Goal: Task Accomplishment & Management: Use online tool/utility

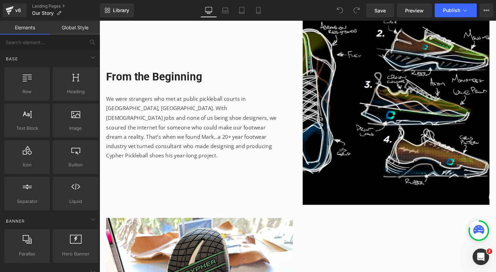
scroll to position [0, 360]
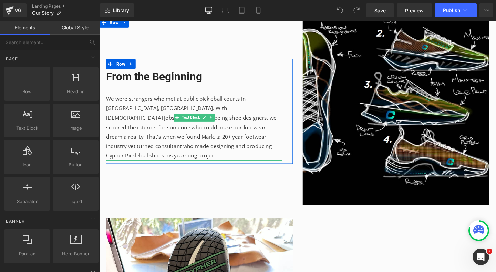
click at [227, 108] on div "We were strangers who met at public pickleball courts in [GEOGRAPHIC_DATA], [GE…" at bounding box center [198, 127] width 185 height 81
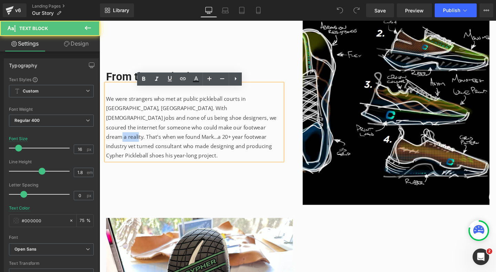
scroll to position [0, 0]
drag, startPoint x: 182, startPoint y: 139, endPoint x: 163, endPoint y: 140, distance: 18.3
click at [163, 140] on div "We were strangers who met at public pickleball courts in [GEOGRAPHIC_DATA], [GE…" at bounding box center [198, 127] width 185 height 81
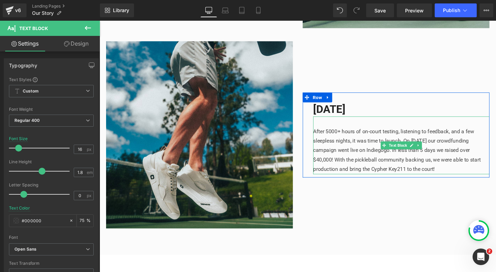
click at [350, 147] on div "After 5000+ hours of on-court testing, listening to feedback, and a few sleeple…" at bounding box center [416, 151] width 185 height 61
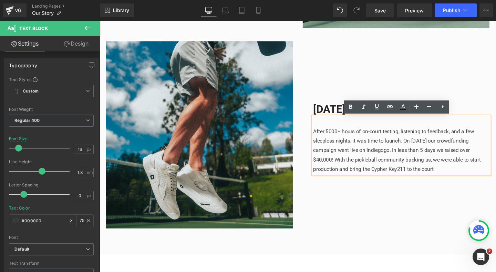
drag, startPoint x: 406, startPoint y: 159, endPoint x: 459, endPoint y: 182, distance: 57.7
click at [459, 182] on div "After 5000+ hours of on-court testing, listening to feedback, and a few sleeple…" at bounding box center [416, 151] width 185 height 61
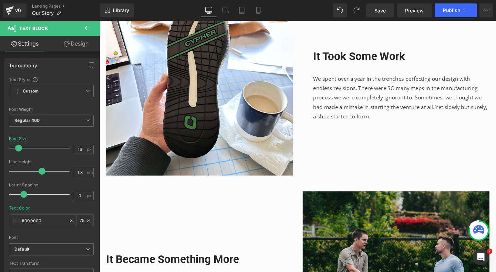
scroll to position [531, 0]
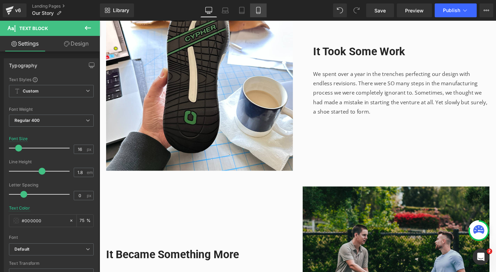
click at [263, 11] on link "Mobile" at bounding box center [258, 10] width 17 height 14
type input "14"
type input "#424242"
type input "100"
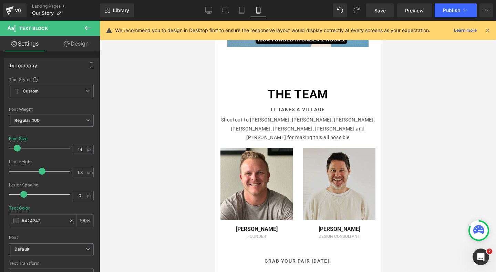
scroll to position [0, 0]
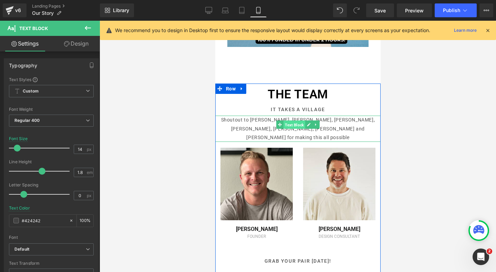
click at [283, 122] on span "Text Block" at bounding box center [294, 124] width 22 height 8
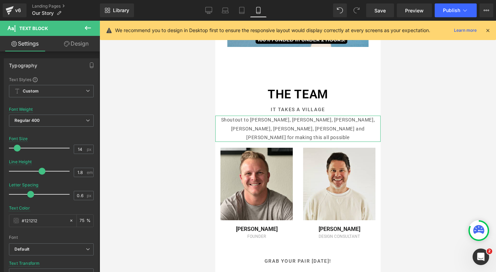
click at [70, 43] on link "Design" at bounding box center [76, 44] width 50 height 16
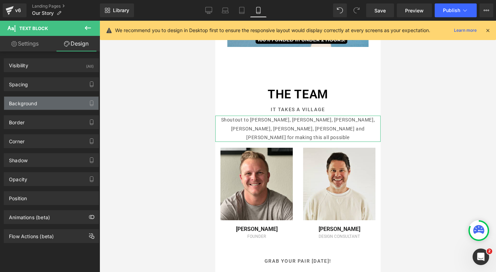
scroll to position [0, 121]
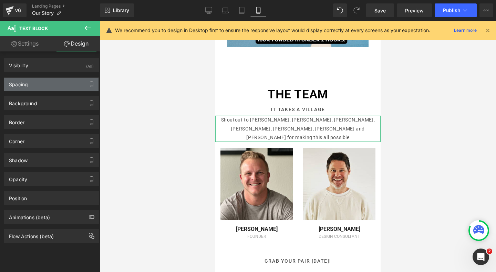
click at [31, 81] on div "Spacing" at bounding box center [51, 84] width 94 height 13
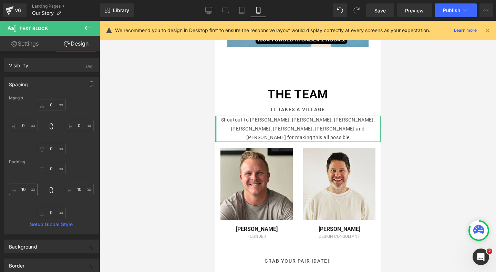
click at [27, 187] on input "10" at bounding box center [23, 188] width 29 height 11
type input "20"
click at [78, 189] on input "10" at bounding box center [79, 188] width 29 height 11
type input "20"
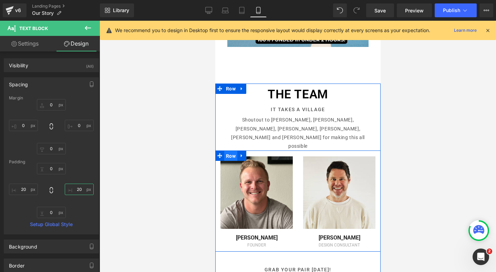
scroll to position [0, 0]
click at [230, 151] on span "Row" at bounding box center [230, 156] width 13 height 10
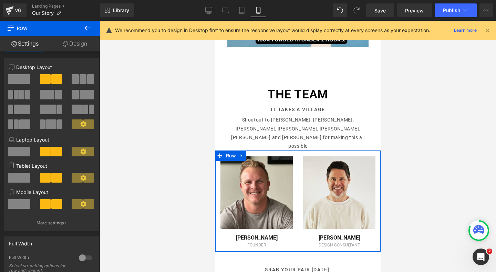
click at [19, 82] on span at bounding box center [19, 79] width 22 height 10
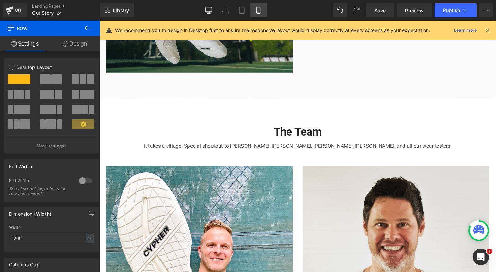
scroll to position [0, 720]
click at [252, 8] on link "Mobile" at bounding box center [258, 10] width 17 height 14
type input "100"
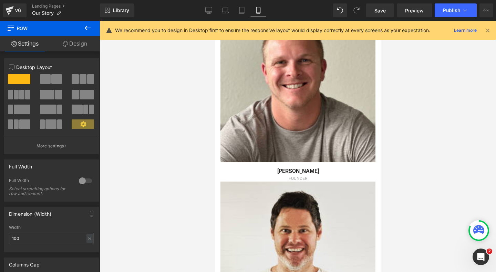
scroll to position [1288, 0]
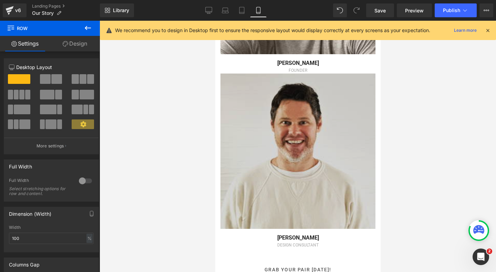
click at [283, 110] on img at bounding box center [297, 150] width 155 height 155
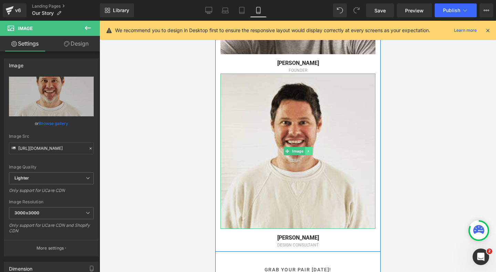
click at [308, 147] on link at bounding box center [308, 151] width 7 height 8
click at [310, 149] on icon at bounding box center [312, 151] width 4 height 4
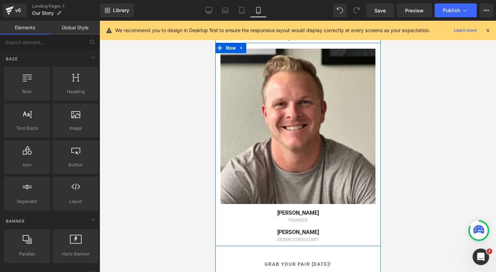
scroll to position [1143, 0]
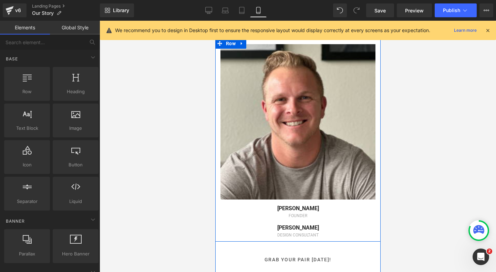
click at [302, 218] on div "[PERSON_NAME] Text Block" at bounding box center [297, 224] width 155 height 13
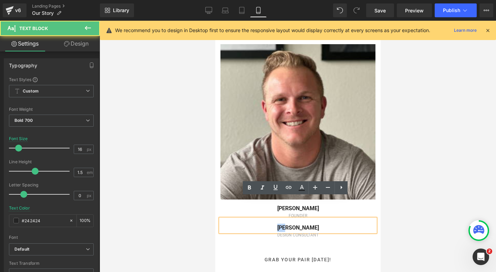
scroll to position [0, 121]
drag, startPoint x: 327, startPoint y: 201, endPoint x: 289, endPoint y: 204, distance: 38.4
click at [289, 218] on div "[PERSON_NAME]" at bounding box center [297, 224] width 155 height 13
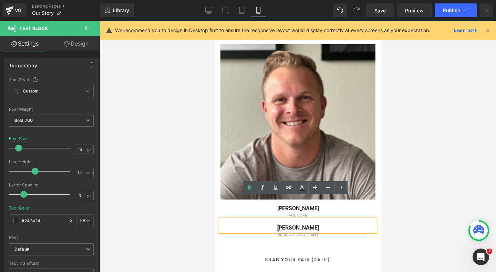
click at [334, 232] on div "DESIGN CONSULTANT Text Block" at bounding box center [297, 235] width 155 height 6
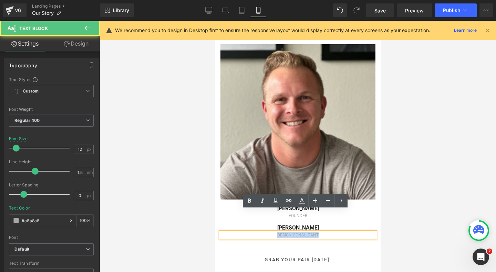
drag, startPoint x: 326, startPoint y: 210, endPoint x: 267, endPoint y: 216, distance: 58.5
click at [267, 232] on p "DESIGN CONSULTANT" at bounding box center [297, 235] width 155 height 6
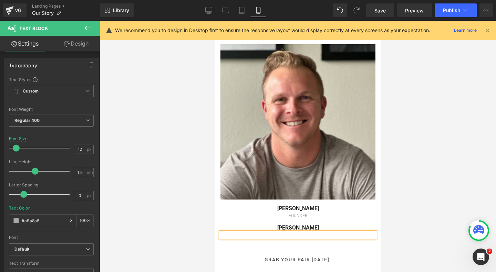
drag, startPoint x: 315, startPoint y: 207, endPoint x: 283, endPoint y: 210, distance: 32.9
click at [283, 210] on div "Image [PERSON_NAME] Text Block FOUNDER Text Block [PERSON_NAME] Text Block Text…" at bounding box center [297, 141] width 165 height 194
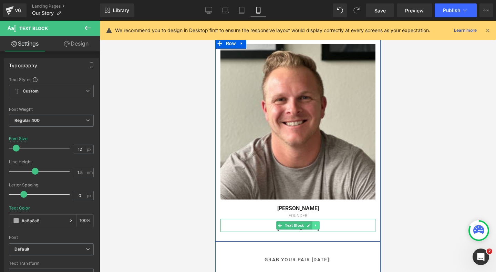
scroll to position [0, 242]
click at [315, 224] on icon at bounding box center [315, 225] width 1 height 2
click at [317, 223] on icon at bounding box center [319, 225] width 4 height 4
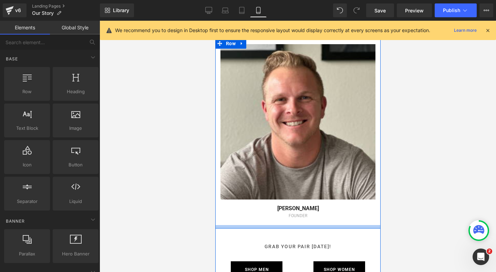
scroll to position [0, 0]
click at [312, 217] on link at bounding box center [315, 221] width 7 height 8
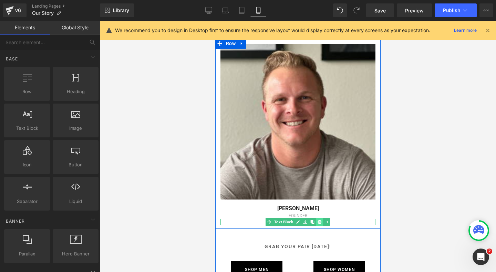
click at [316, 217] on link at bounding box center [319, 221] width 7 height 8
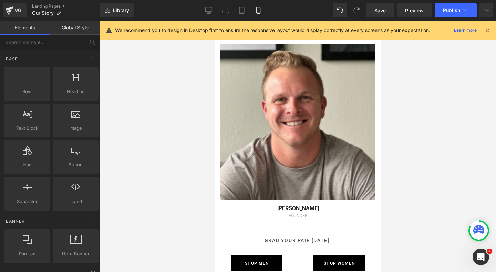
click at [424, 179] on div at bounding box center [298, 146] width 397 height 251
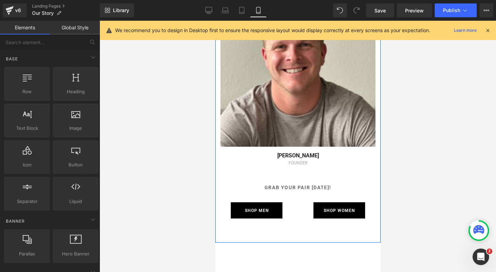
scroll to position [1117, 0]
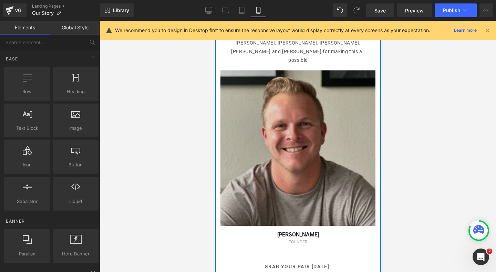
click at [281, 133] on img at bounding box center [297, 147] width 155 height 155
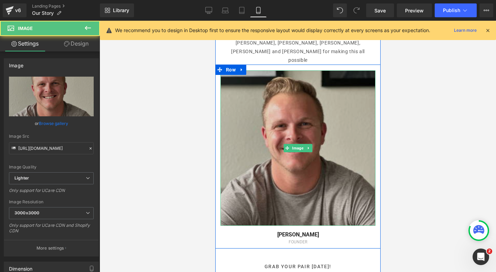
scroll to position [0, 0]
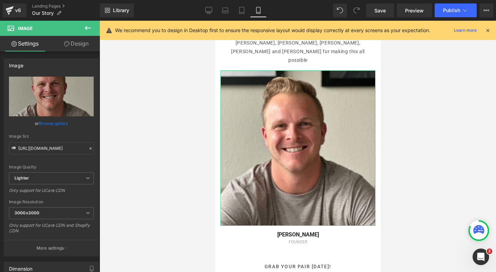
click at [75, 48] on link "Design" at bounding box center [76, 44] width 50 height 16
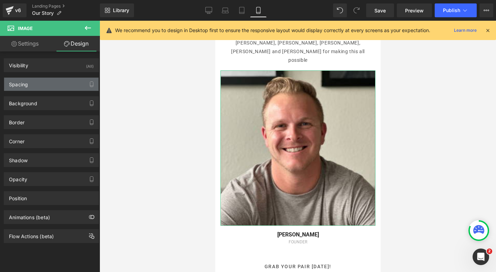
type input "0"
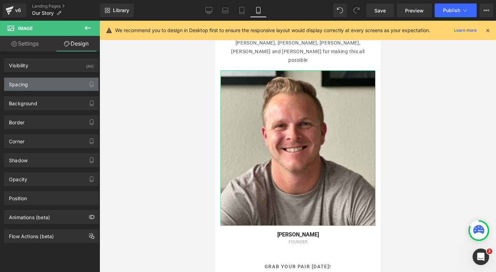
type input "0"
click at [59, 83] on div "Spacing" at bounding box center [51, 84] width 94 height 13
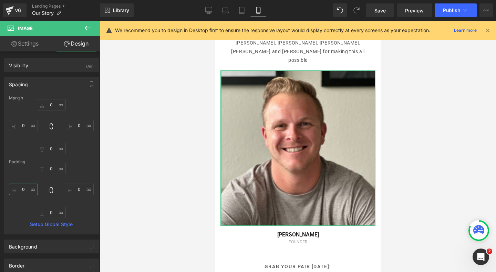
click at [24, 188] on input "0" at bounding box center [23, 188] width 29 height 11
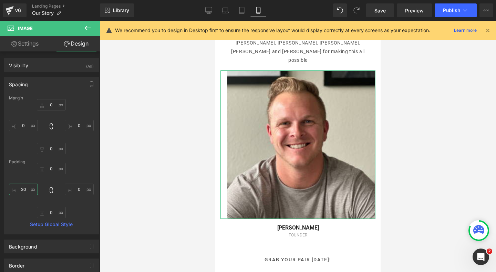
scroll to position [0, 121]
type input "20"
click at [80, 191] on input "0" at bounding box center [79, 188] width 29 height 11
type input "20"
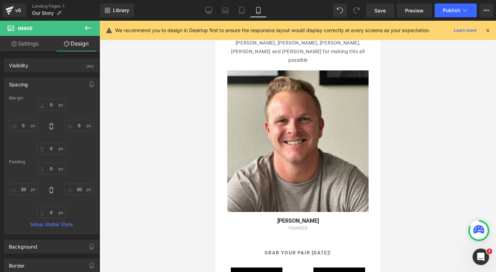
click at [169, 139] on div at bounding box center [298, 146] width 397 height 251
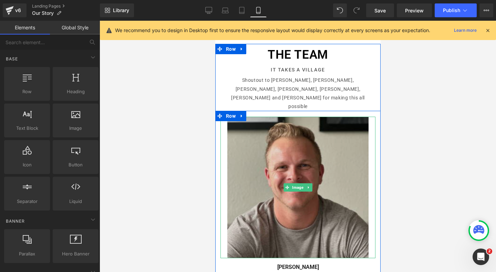
scroll to position [0, 242]
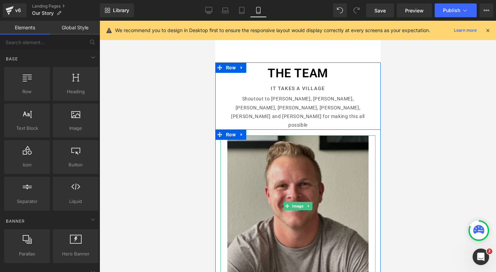
drag, startPoint x: 267, startPoint y: 140, endPoint x: 256, endPoint y: 141, distance: 10.4
click at [267, 140] on img at bounding box center [297, 205] width 155 height 141
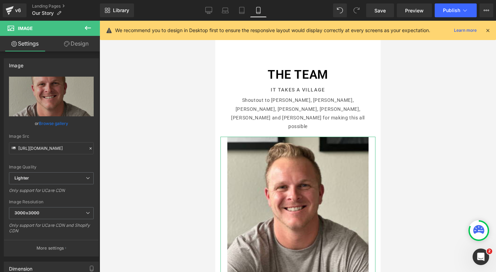
click at [71, 48] on link "Design" at bounding box center [76, 44] width 50 height 16
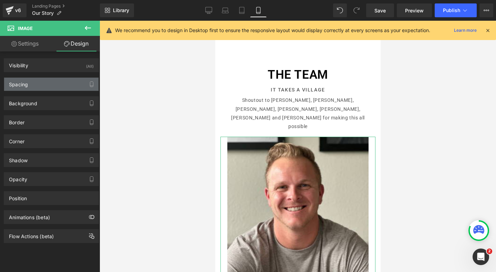
click at [48, 81] on div "Spacing" at bounding box center [51, 84] width 94 height 13
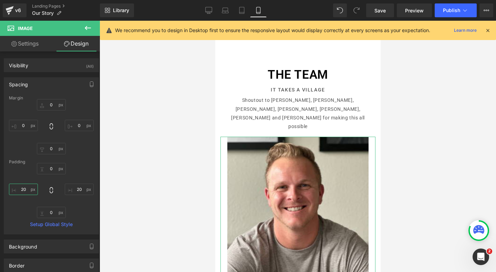
click at [31, 186] on input "20" at bounding box center [23, 188] width 29 height 11
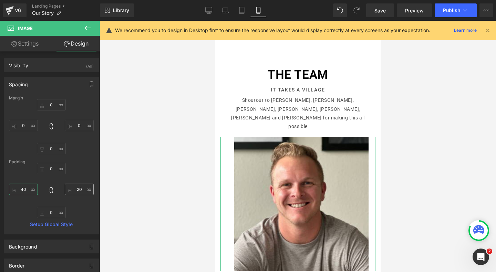
type input "40"
click at [81, 190] on input "20" at bounding box center [79, 188] width 29 height 11
type input "40"
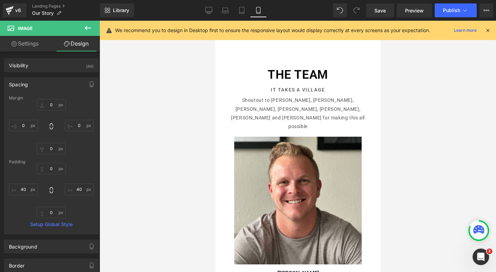
click at [192, 137] on div at bounding box center [298, 146] width 397 height 251
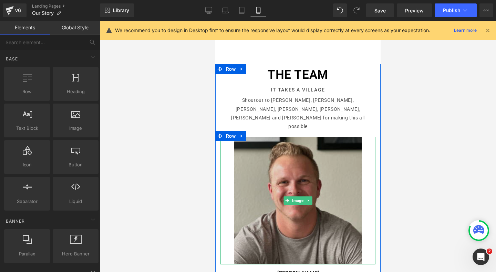
scroll to position [0, 121]
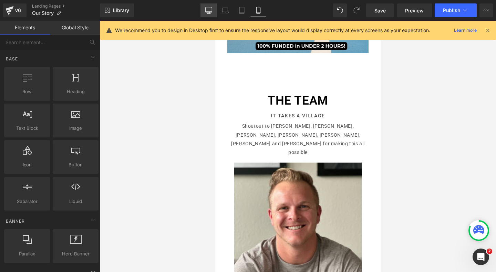
click at [216, 14] on link "Desktop" at bounding box center [209, 10] width 17 height 14
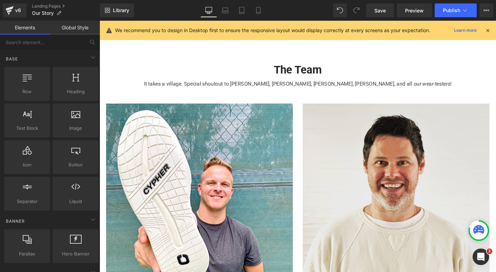
scroll to position [1158, 0]
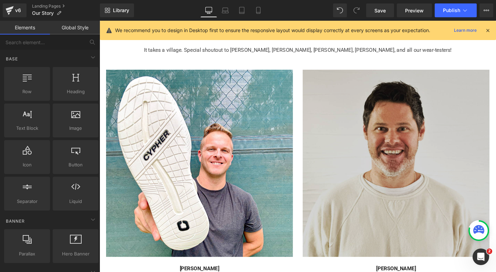
click at [381, 138] on img at bounding box center [411, 170] width 196 height 196
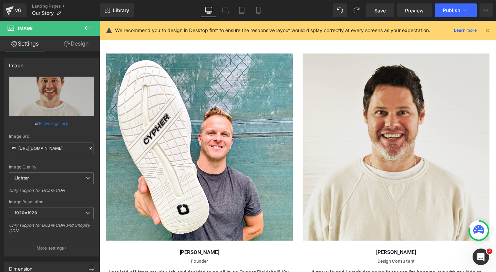
scroll to position [1148, 0]
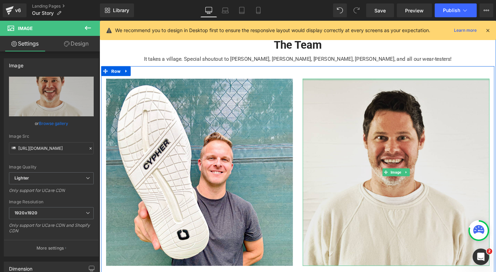
click at [341, 83] on div at bounding box center [411, 83] width 196 height 2
click at [419, 176] on link at bounding box center [422, 180] width 7 height 8
click at [424, 180] on icon at bounding box center [426, 180] width 4 height 4
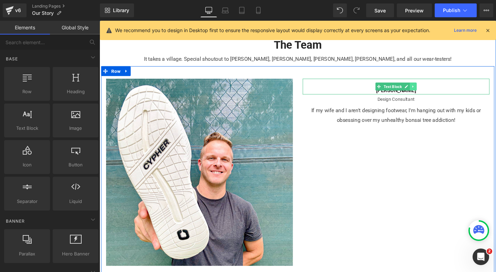
click at [428, 92] on icon at bounding box center [430, 90] width 4 height 4
click at [429, 92] on link at bounding box center [432, 90] width 7 height 8
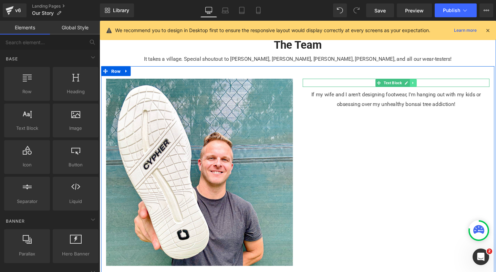
click at [428, 87] on icon at bounding box center [430, 86] width 4 height 4
click at [431, 88] on icon at bounding box center [433, 86] width 4 height 4
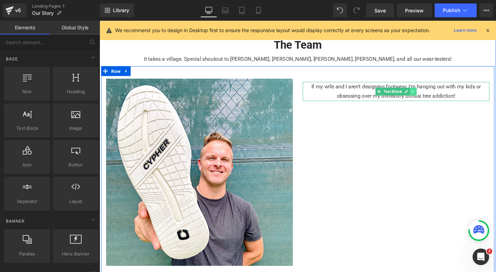
click at [428, 94] on icon at bounding box center [430, 95] width 4 height 4
click at [429, 95] on link at bounding box center [432, 95] width 7 height 8
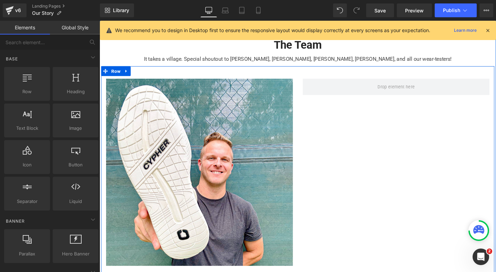
click at [295, 76] on div "Image [PERSON_NAME] C Text Block Founder Text Block I got laid off from my day …" at bounding box center [308, 204] width 414 height 271
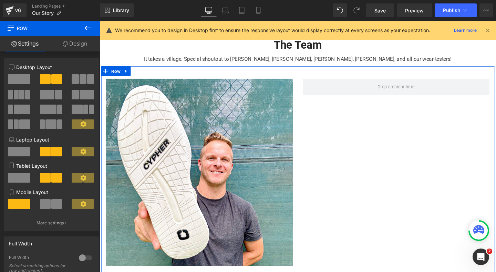
scroll to position [0, 360]
click at [23, 81] on span at bounding box center [19, 79] width 22 height 10
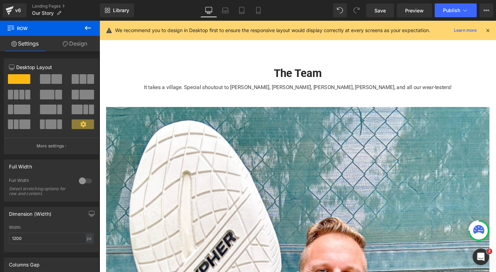
scroll to position [0, 720]
click at [85, 25] on icon at bounding box center [88, 28] width 8 height 8
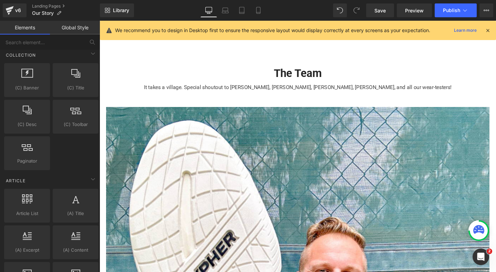
scroll to position [1186, 0]
click at [63, 26] on link "Global Style" at bounding box center [75, 28] width 50 height 14
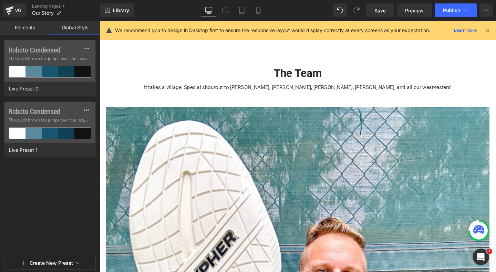
click at [36, 30] on link "Elements" at bounding box center [25, 28] width 50 height 14
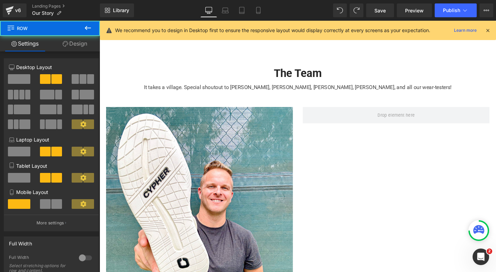
scroll to position [0, 0]
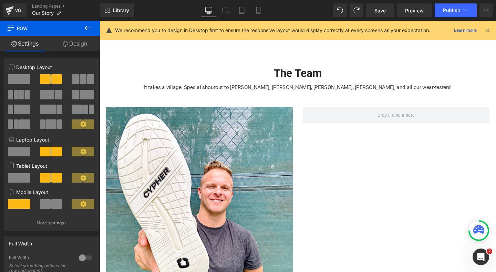
click at [92, 29] on icon at bounding box center [88, 28] width 8 height 8
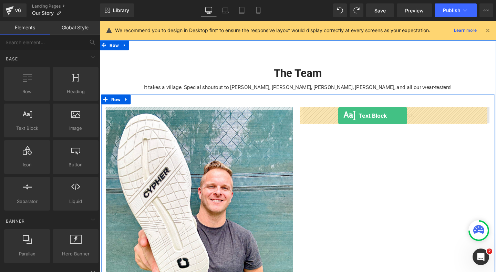
drag, startPoint x: 169, startPoint y: 142, endPoint x: 351, endPoint y: 120, distance: 182.9
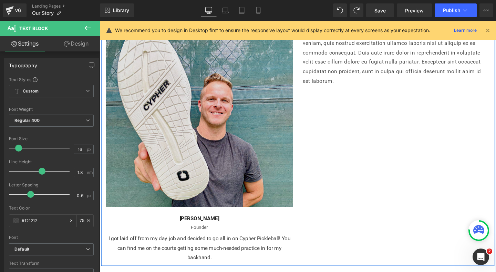
scroll to position [1201, 0]
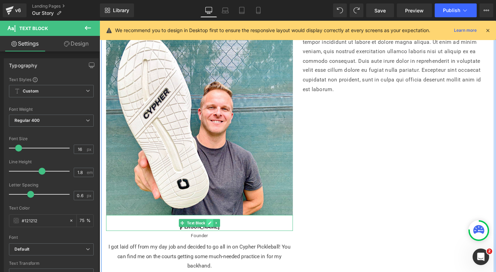
click at [214, 235] on icon at bounding box center [216, 233] width 4 height 4
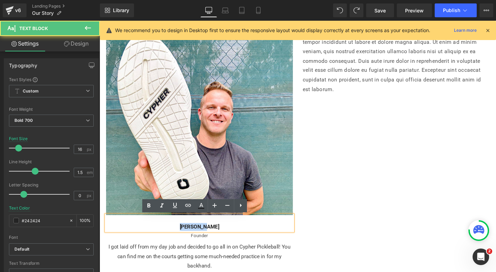
scroll to position [0, 720]
drag, startPoint x: 190, startPoint y: 236, endPoint x: 176, endPoint y: 235, distance: 13.8
click at [176, 235] on p "[PERSON_NAME]" at bounding box center [204, 237] width 196 height 8
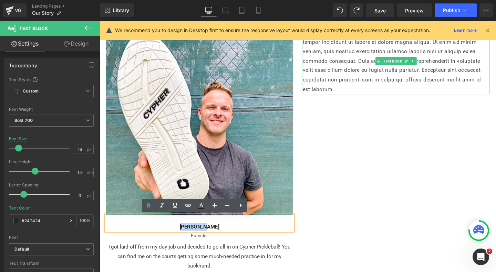
click at [337, 79] on p "Lorem ipsum dolor sit amet, consectetur adipiscing elit, sed do eiusmod tempor …" at bounding box center [411, 63] width 196 height 70
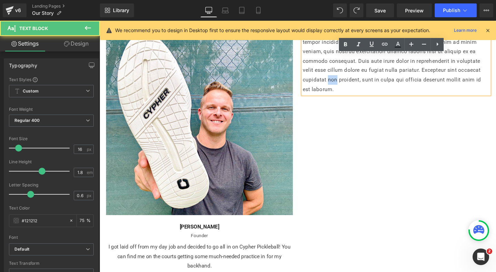
click at [337, 79] on p "Lorem ipsum dolor sit amet, consectetur adipiscing elit, sed do eiusmod tempor …" at bounding box center [411, 63] width 196 height 70
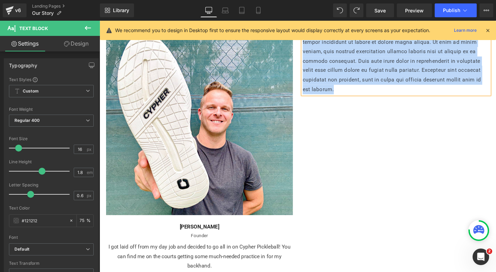
copy p "Lorem ipsum dolor sit amet, consectetur adipiscing elit, sed do eiusmod tempor …"
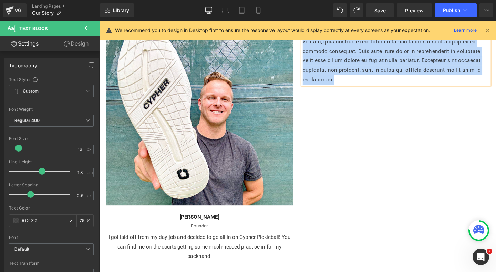
scroll to position [1211, 0]
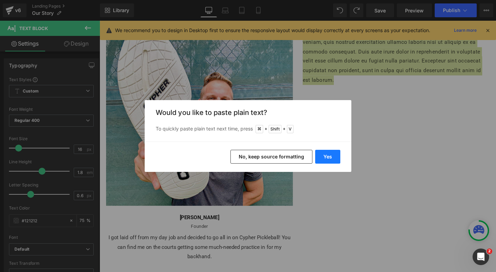
click at [329, 162] on button "Yes" at bounding box center [327, 157] width 25 height 14
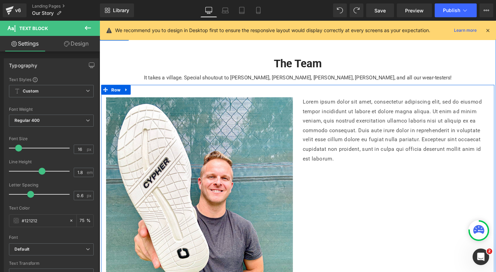
scroll to position [1129, 0]
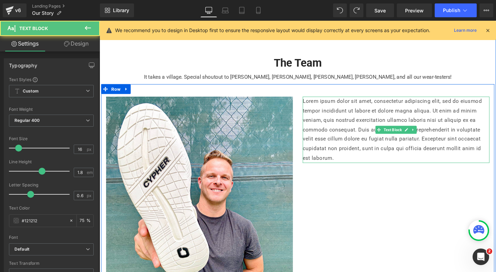
click at [360, 110] on p "Lorem ipsum dolor sit amet, consectetur adipiscing elit, sed do eiusmod tempor …" at bounding box center [411, 135] width 196 height 70
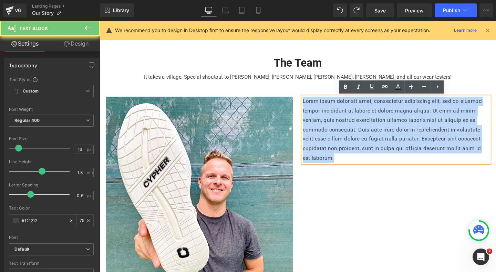
click at [360, 110] on p "Lorem ipsum dolor sit amet, consectetur adipiscing elit, sed do eiusmod tempor …" at bounding box center [411, 135] width 196 height 70
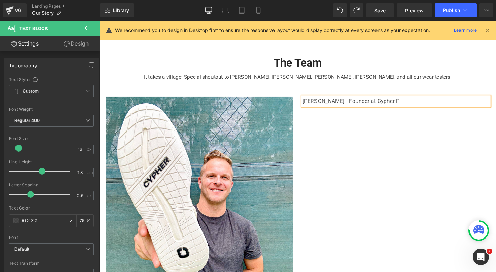
scroll to position [0, 0]
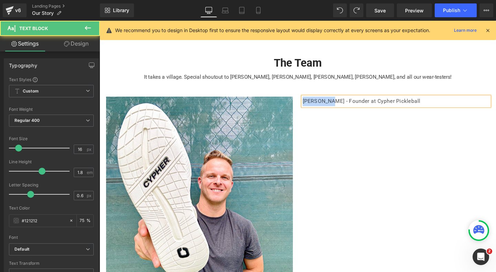
drag, startPoint x: 335, startPoint y: 106, endPoint x: 311, endPoint y: 105, distance: 24.1
click at [313, 105] on p "[PERSON_NAME] - Founder at Cypher Pickleball" at bounding box center [411, 105] width 196 height 10
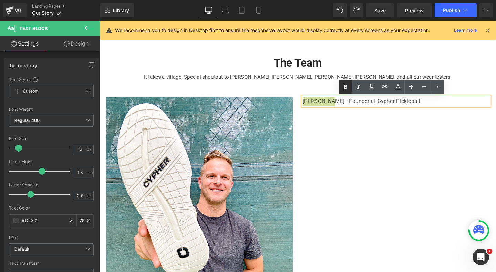
click at [347, 92] on link at bounding box center [345, 86] width 13 height 13
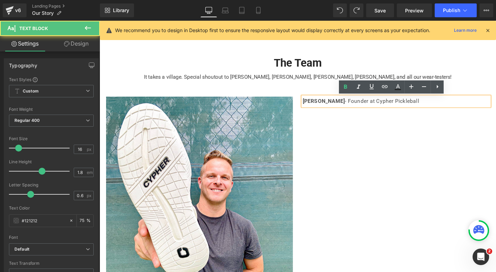
click at [439, 102] on p "[PERSON_NAME] - Founder at Cypher Pickleball" at bounding box center [411, 105] width 196 height 10
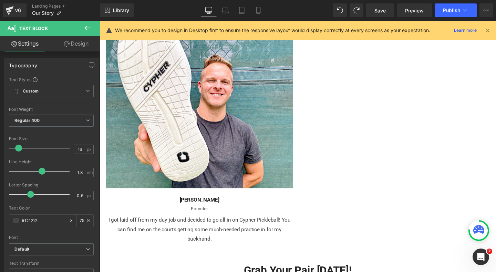
scroll to position [1232, 0]
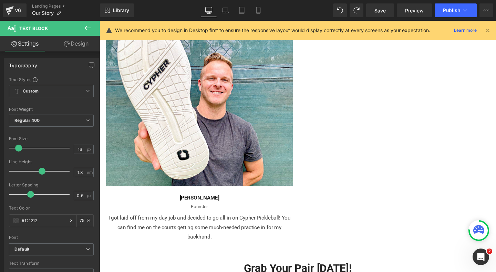
click at [220, 248] on p "I got laid off from my day job and decided to go all in on Cypher Pickleball! Y…" at bounding box center [204, 238] width 196 height 30
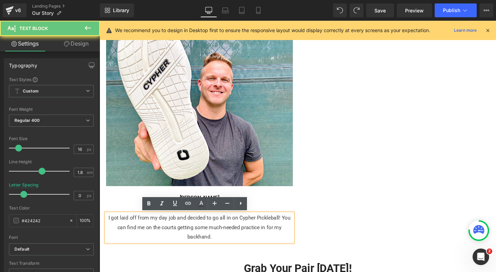
click at [215, 243] on p "I got laid off from my day job and decided to go all in on Cypher Pickleball! Y…" at bounding box center [204, 238] width 196 height 30
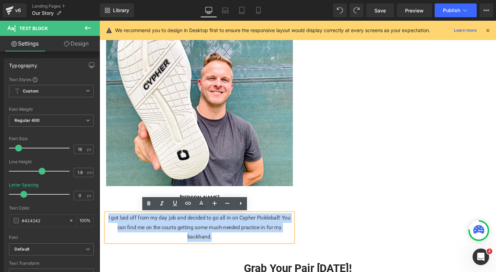
scroll to position [0, 720]
drag, startPoint x: 219, startPoint y: 247, endPoint x: 118, endPoint y: 217, distance: 105.1
click at [118, 217] on div "Image [PERSON_NAME] C Text Block Founder Text Block I got laid off from my day …" at bounding box center [204, 125] width 207 height 255
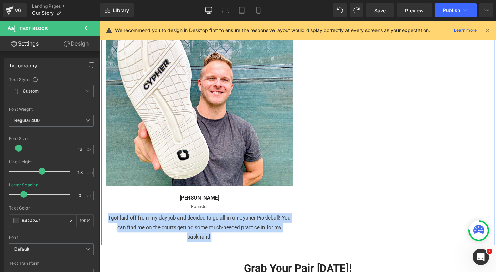
copy p "I got laid off from my day job and decided to go all in on Cypher Pickleball! Y…"
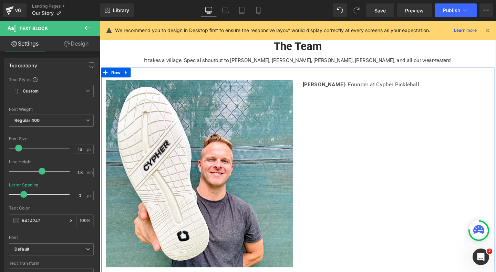
scroll to position [1139, 0]
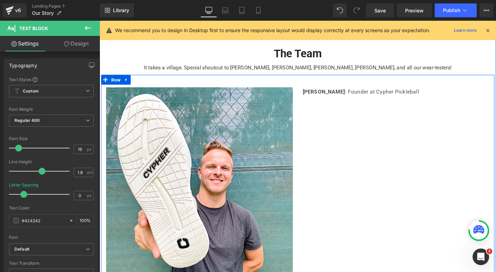
click at [415, 96] on p "[PERSON_NAME] - Founder at Cypher Pickleball" at bounding box center [411, 96] width 196 height 10
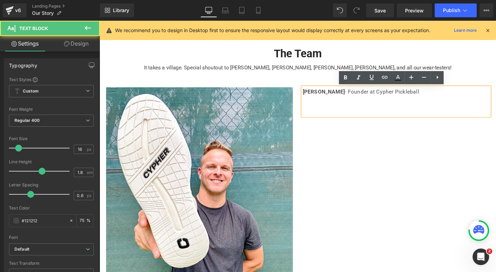
click at [417, 96] on p "[PERSON_NAME] - Founder at Cypher Pickleball" at bounding box center [411, 96] width 196 height 10
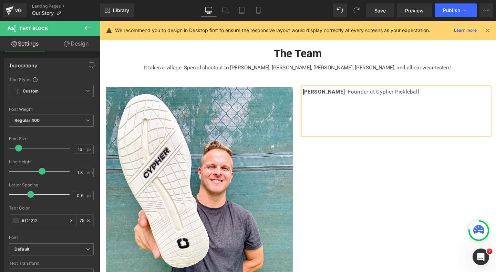
scroll to position [0, 0]
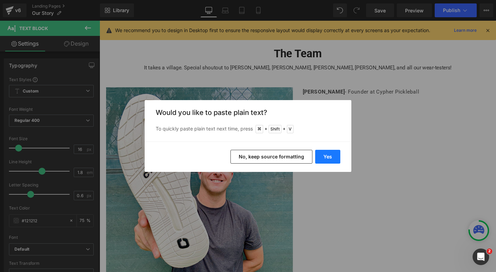
click at [321, 157] on button "Yes" at bounding box center [327, 157] width 25 height 14
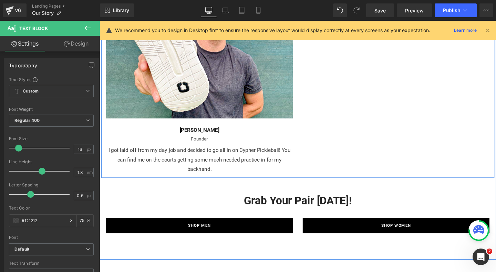
scroll to position [1306, 0]
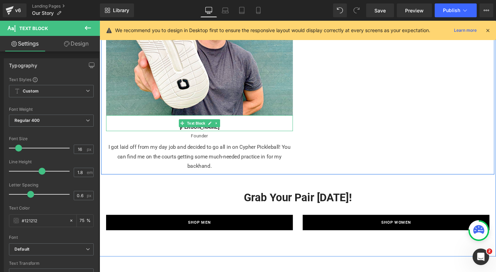
click at [220, 130] on link at bounding box center [222, 128] width 7 height 8
click at [224, 128] on icon at bounding box center [226, 128] width 4 height 4
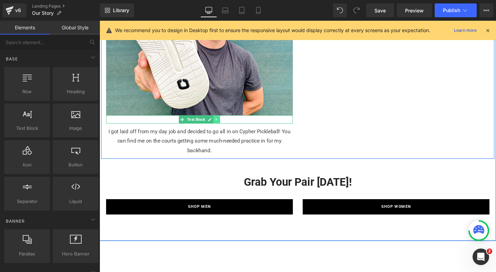
click at [219, 125] on link at bounding box center [222, 124] width 7 height 8
click at [223, 125] on link at bounding box center [226, 124] width 7 height 8
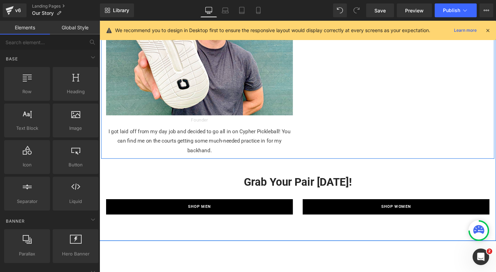
scroll to position [0, 720]
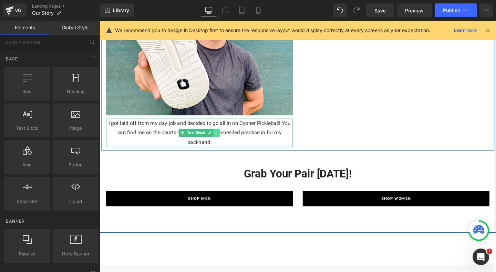
click at [221, 136] on link at bounding box center [222, 138] width 7 height 8
click at [224, 138] on icon at bounding box center [226, 138] width 4 height 4
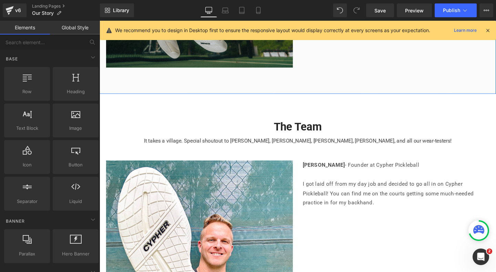
scroll to position [0, 0]
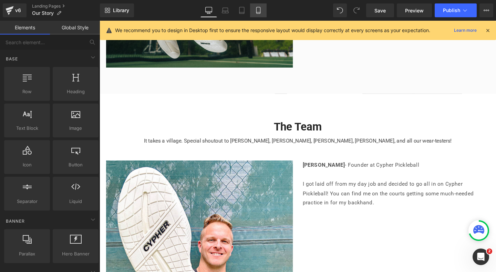
click at [255, 15] on link "Mobile" at bounding box center [258, 10] width 17 height 14
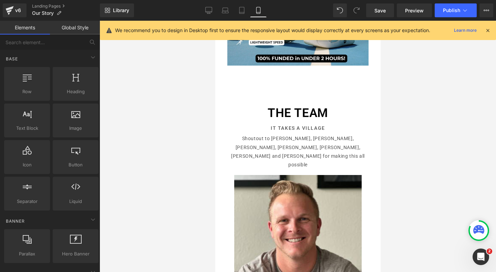
scroll to position [1005, 0]
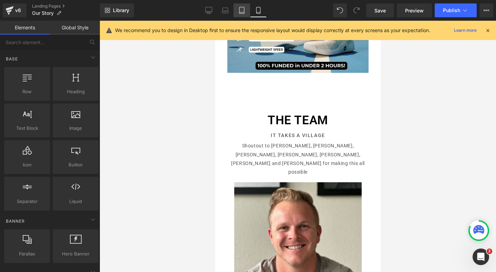
click at [238, 8] on link "Tablet" at bounding box center [242, 10] width 17 height 14
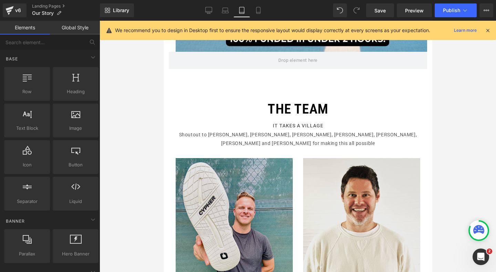
scroll to position [1288, 0]
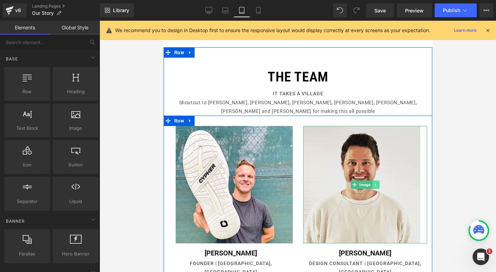
click at [373, 180] on link at bounding box center [375, 184] width 7 height 8
click at [377, 182] on icon at bounding box center [379, 184] width 4 height 4
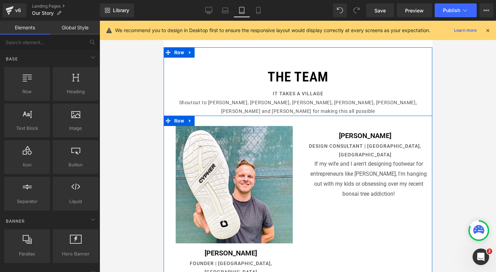
scroll to position [0, 449]
click at [381, 177] on icon at bounding box center [383, 179] width 4 height 4
click at [385, 177] on icon at bounding box center [387, 179] width 4 height 4
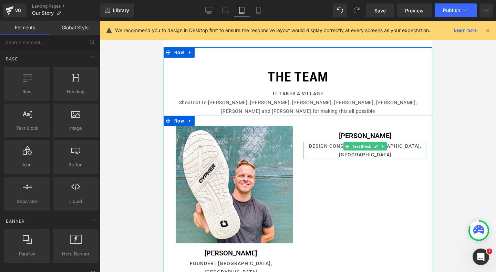
click at [379, 142] on link at bounding box center [382, 146] width 7 height 8
click at [383, 142] on link at bounding box center [386, 146] width 7 height 8
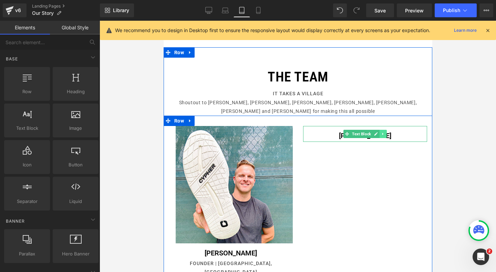
click at [379, 130] on link at bounding box center [382, 134] width 7 height 8
click at [365, 130] on link at bounding box center [365, 134] width 7 height 8
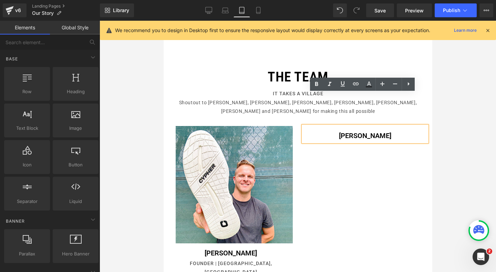
scroll to position [0, 224]
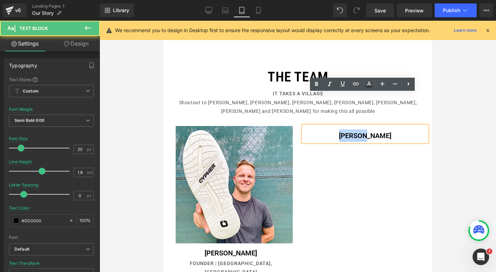
drag, startPoint x: 360, startPoint y: 104, endPoint x: 346, endPoint y: 105, distance: 14.5
click at [346, 129] on p "[PERSON_NAME]" at bounding box center [365, 135] width 124 height 12
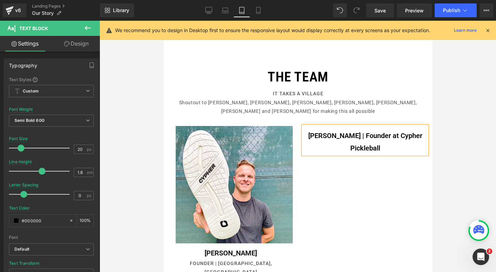
scroll to position [0, 0]
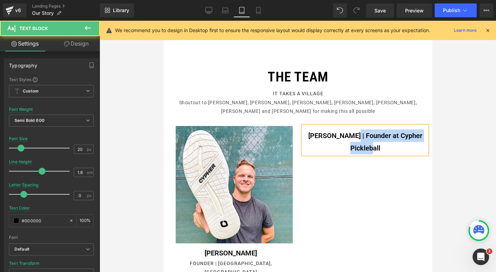
drag, startPoint x: 337, startPoint y: 105, endPoint x: 424, endPoint y: 104, distance: 86.8
click at [424, 129] on p "[PERSON_NAME] | Founder at Cypher Pickleball" at bounding box center [365, 141] width 124 height 25
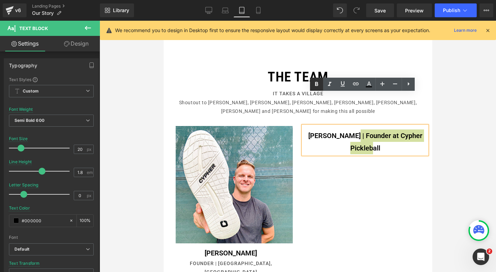
click at [317, 85] on icon at bounding box center [317, 84] width 8 height 8
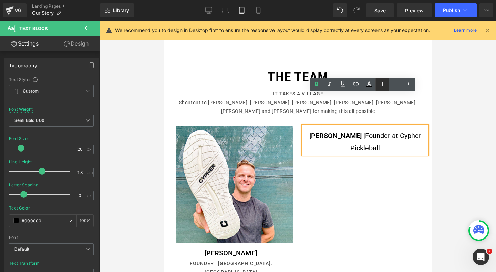
scroll to position [0, 224]
click at [391, 85] on icon at bounding box center [395, 84] width 8 height 8
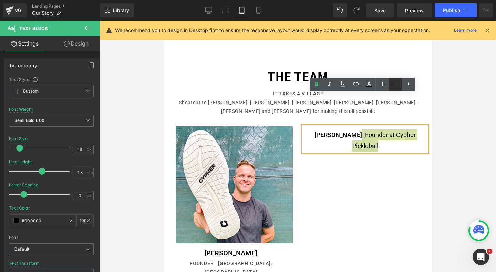
click at [391, 85] on icon at bounding box center [395, 84] width 8 height 8
type input "16"
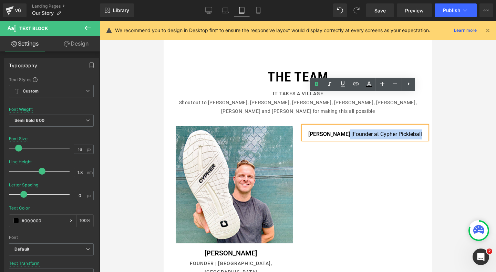
click at [388, 135] on div "Image [PERSON_NAME] Text Block FOUNDER | [PERSON_NAME], CA Text Block I got lai…" at bounding box center [297, 217] width 269 height 204
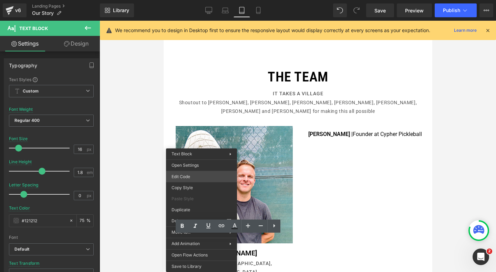
scroll to position [0, 449]
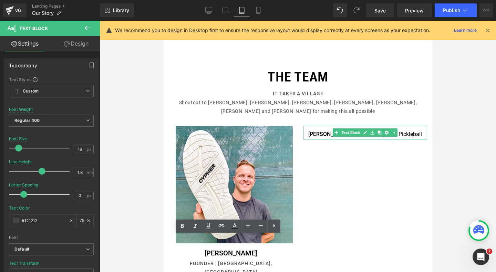
click at [411, 129] on p "[PERSON_NAME] | Founder at Cypher Pickleball" at bounding box center [365, 134] width 124 height 10
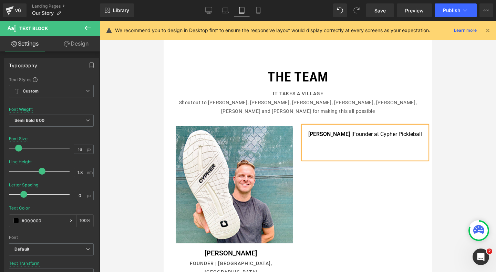
scroll to position [0, 0]
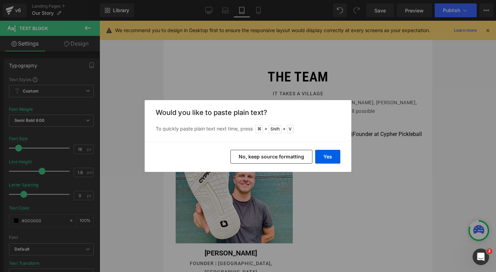
click at [333, 148] on div "Yes No, keep source formatting" at bounding box center [248, 156] width 207 height 30
click at [333, 152] on button "Yes" at bounding box center [327, 157] width 25 height 14
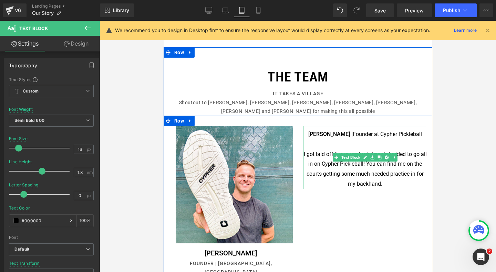
click at [362, 149] on p "I got laid off from my day job and decided to go all in on Cypher Pickleball! Y…" at bounding box center [365, 169] width 124 height 40
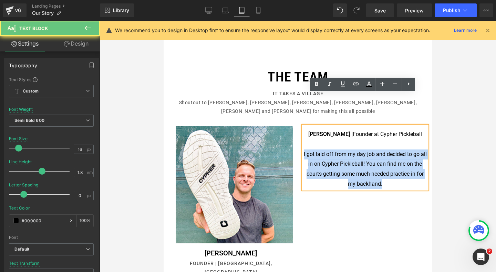
click at [362, 149] on p "I got laid off from my day job and decided to go all in on Cypher Pickleball! Y…" at bounding box center [365, 169] width 124 height 40
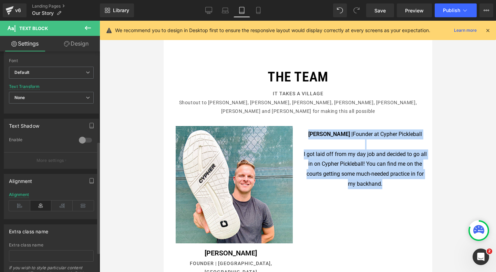
scroll to position [177, 0]
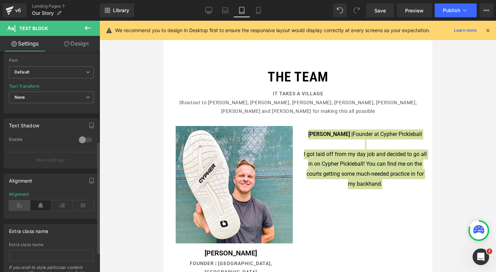
click at [24, 205] on icon at bounding box center [19, 205] width 21 height 10
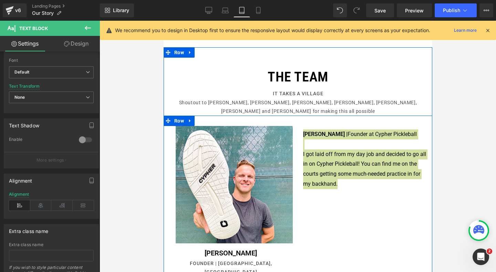
scroll to position [0, 449]
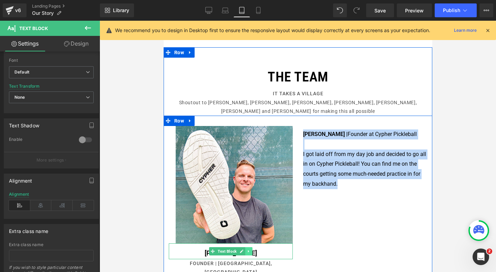
click at [248, 249] on icon at bounding box center [249, 251] width 4 height 4
click at [250, 249] on icon at bounding box center [252, 251] width 4 height 4
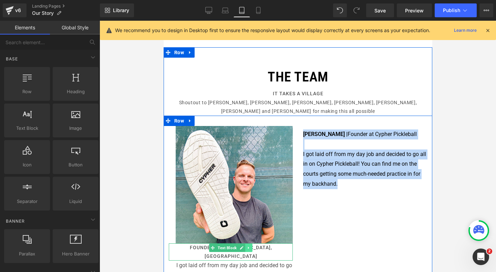
click at [248, 243] on link at bounding box center [248, 247] width 7 height 8
click at [250, 245] on icon at bounding box center [252, 247] width 4 height 4
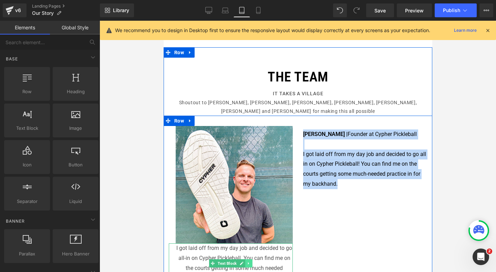
click at [245, 259] on link at bounding box center [248, 263] width 7 height 8
click at [250, 261] on icon at bounding box center [252, 263] width 4 height 4
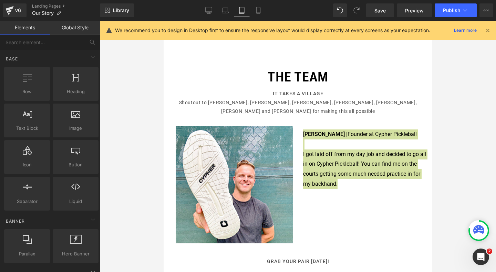
click at [462, 144] on div at bounding box center [298, 146] width 397 height 251
click at [224, 9] on icon at bounding box center [225, 10] width 7 height 7
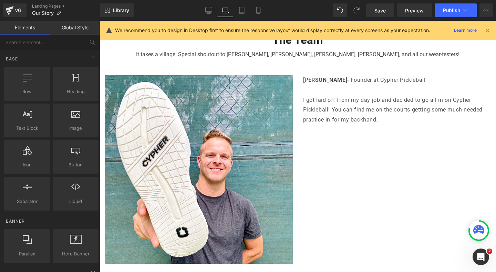
scroll to position [0, 680]
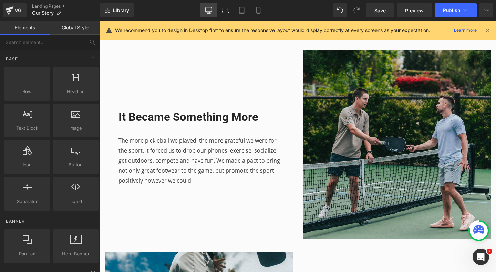
click at [214, 8] on link "Desktop" at bounding box center [209, 10] width 17 height 14
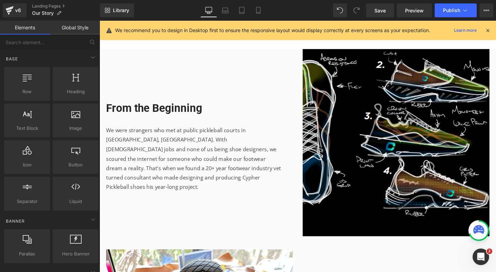
scroll to position [260, 0]
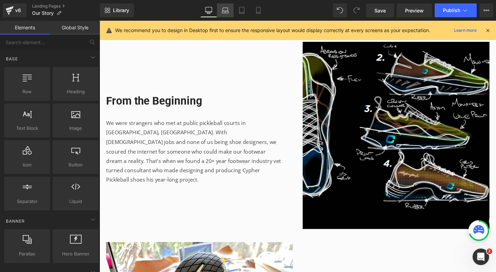
click at [225, 8] on icon at bounding box center [225, 10] width 7 height 7
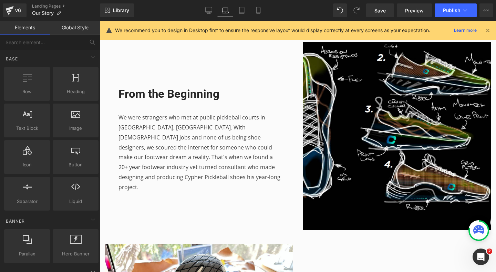
scroll to position [0, 680]
click at [243, 11] on icon at bounding box center [241, 10] width 7 height 7
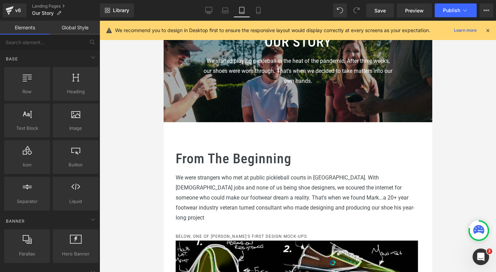
scroll to position [0, 0]
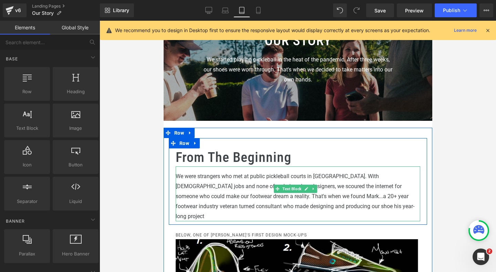
click at [283, 200] on p "We were strangers who met at public pickleball courts in [GEOGRAPHIC_DATA]. Wit…" at bounding box center [297, 196] width 245 height 50
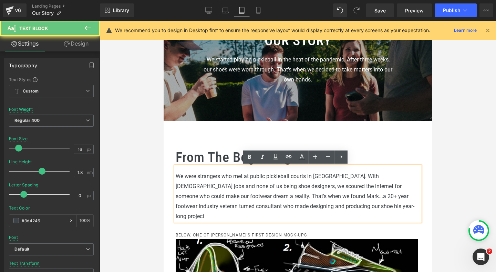
click at [283, 200] on p "We were strangers who met at public pickleball courts in [GEOGRAPHIC_DATA]. Wit…" at bounding box center [297, 196] width 245 height 50
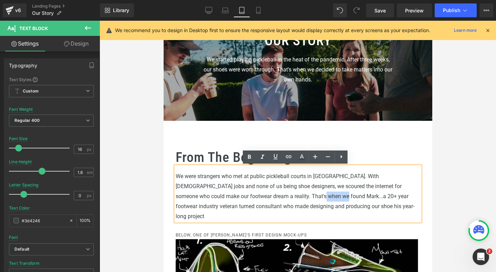
drag, startPoint x: 312, startPoint y: 195, endPoint x: 292, endPoint y: 194, distance: 20.0
click at [292, 194] on p "We were strangers who met at public pickleball courts in [GEOGRAPHIC_DATA]. Wit…" at bounding box center [297, 196] width 245 height 50
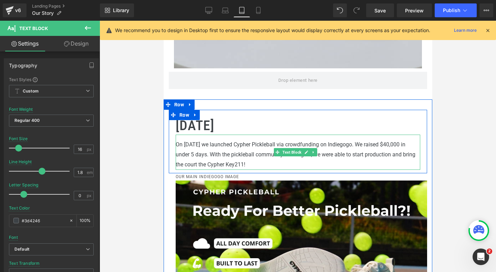
click at [320, 153] on p "On [DATE] we launched Cypher Pickleball via crowdfunding on Indiegogo. We raise…" at bounding box center [297, 155] width 245 height 30
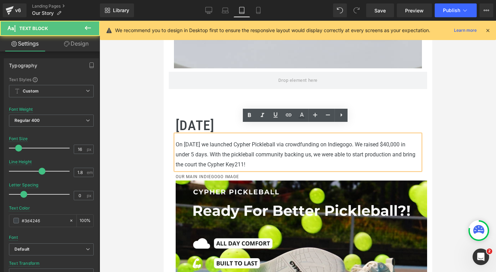
click at [317, 153] on p "On [DATE] we launched Cypher Pickleball via crowdfunding on Indiegogo. We raise…" at bounding box center [297, 155] width 245 height 30
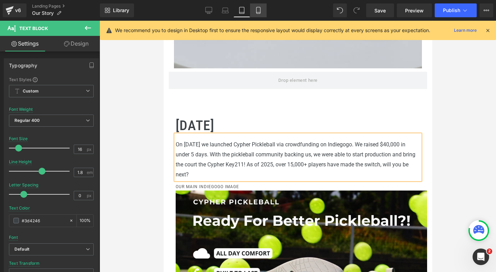
click at [254, 3] on link "Mobile" at bounding box center [258, 10] width 17 height 14
type input "15"
type input "0.6"
type input "#000000"
type input "75"
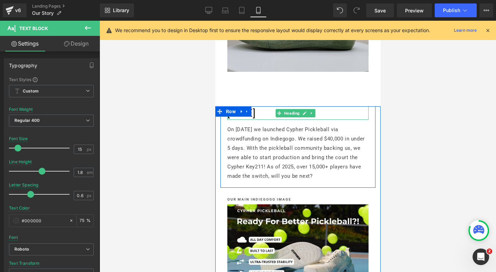
scroll to position [792, 0]
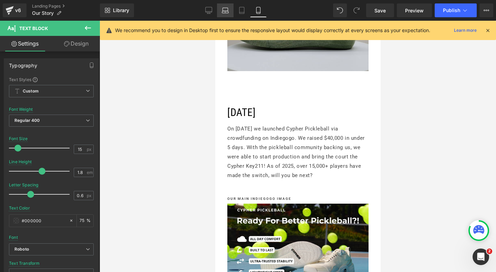
click at [225, 10] on icon at bounding box center [225, 10] width 7 height 7
type input "1.6"
type input "0"
type input "#3d4246"
type input "100"
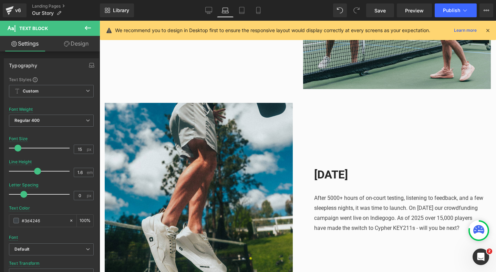
scroll to position [901, 0]
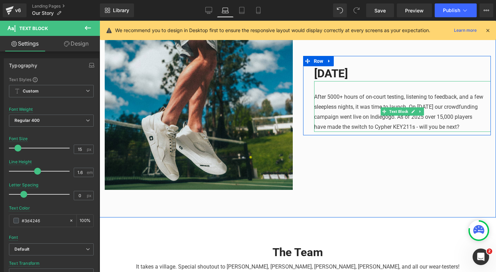
click at [328, 125] on div "After 5000+ hours of on-court testing, listening to feedback, and a few sleeple…" at bounding box center [402, 106] width 177 height 51
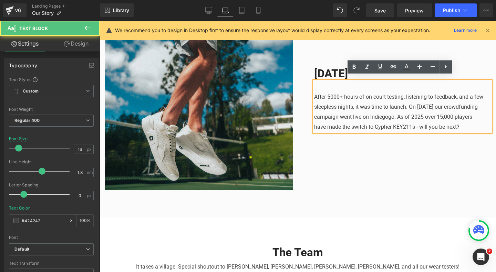
scroll to position [0, 680]
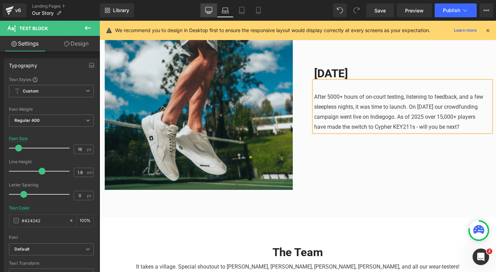
click at [214, 15] on link "Desktop" at bounding box center [209, 10] width 17 height 14
type input "#000000"
type input "75"
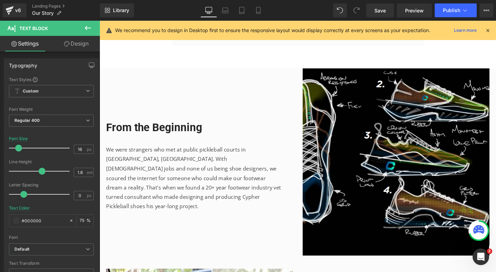
scroll to position [243, 0]
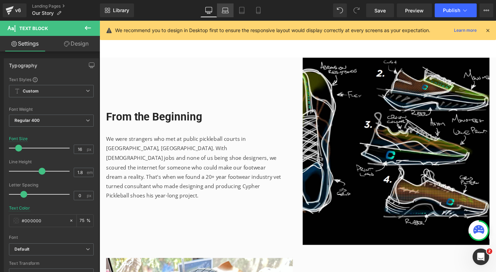
click at [225, 11] on icon at bounding box center [225, 10] width 7 height 7
type input "#424242"
type input "100"
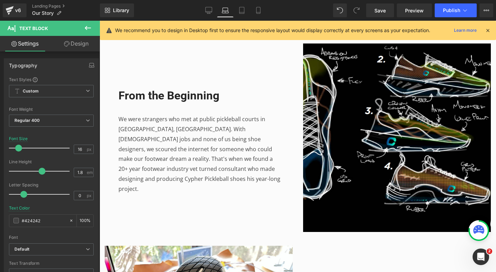
scroll to position [302, 0]
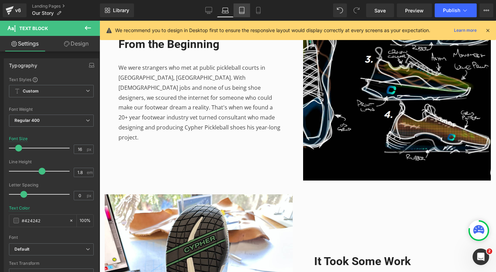
click at [244, 12] on icon at bounding box center [242, 10] width 5 height 7
type input "14"
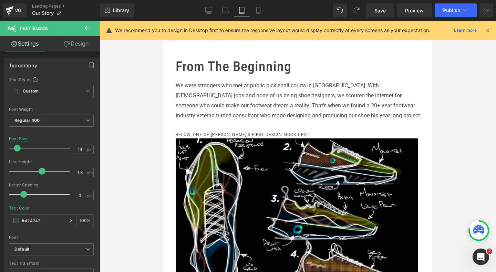
click at [268, 9] on div "Library Tablet Desktop Laptop Tablet Mobile Save Preview Publish Scheduled View…" at bounding box center [298, 10] width 396 height 14
click at [260, 11] on icon at bounding box center [258, 10] width 7 height 7
type input "100"
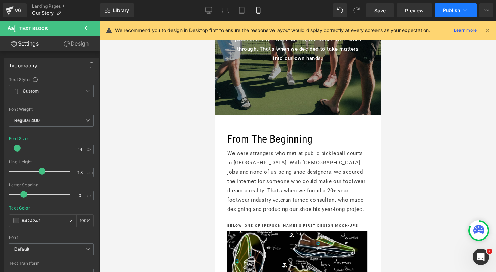
click at [444, 10] on span "Publish" at bounding box center [451, 11] width 17 height 6
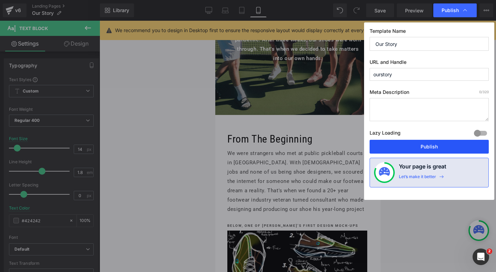
click at [426, 148] on button "Publish" at bounding box center [429, 147] width 119 height 14
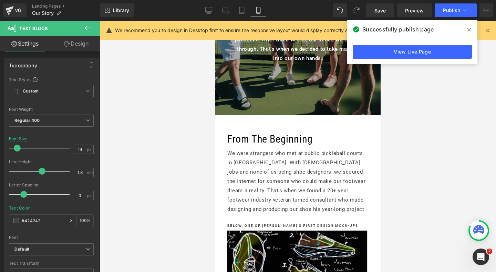
click at [472, 27] on span at bounding box center [469, 29] width 11 height 11
